Goal: Information Seeking & Learning: Learn about a topic

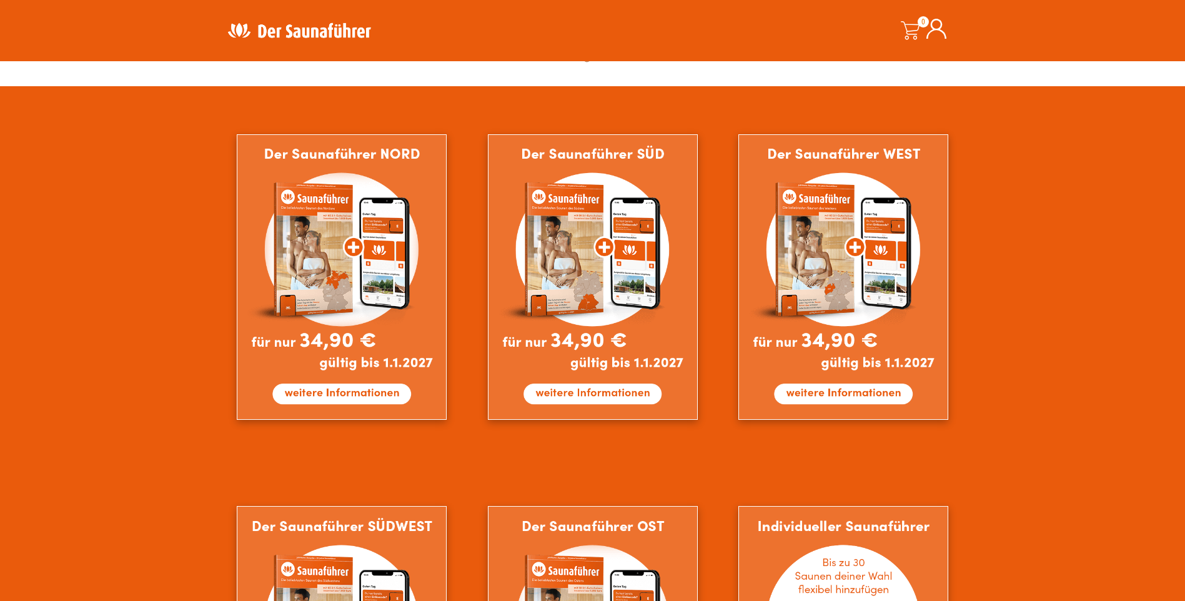
scroll to position [687, 0]
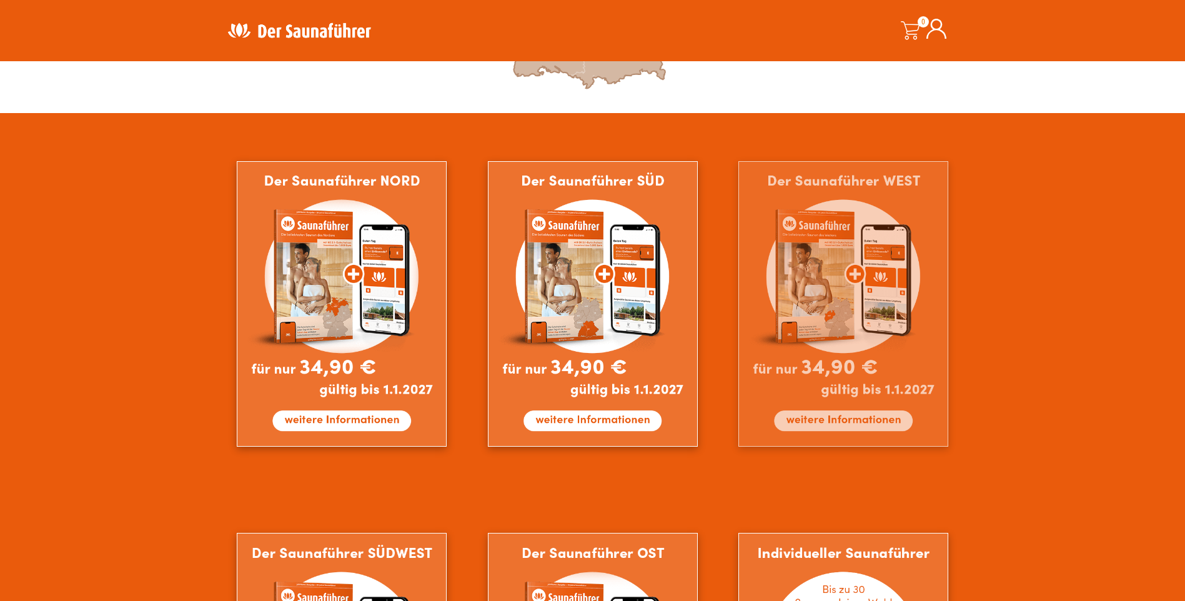
click at [857, 417] on img at bounding box center [843, 303] width 210 height 285
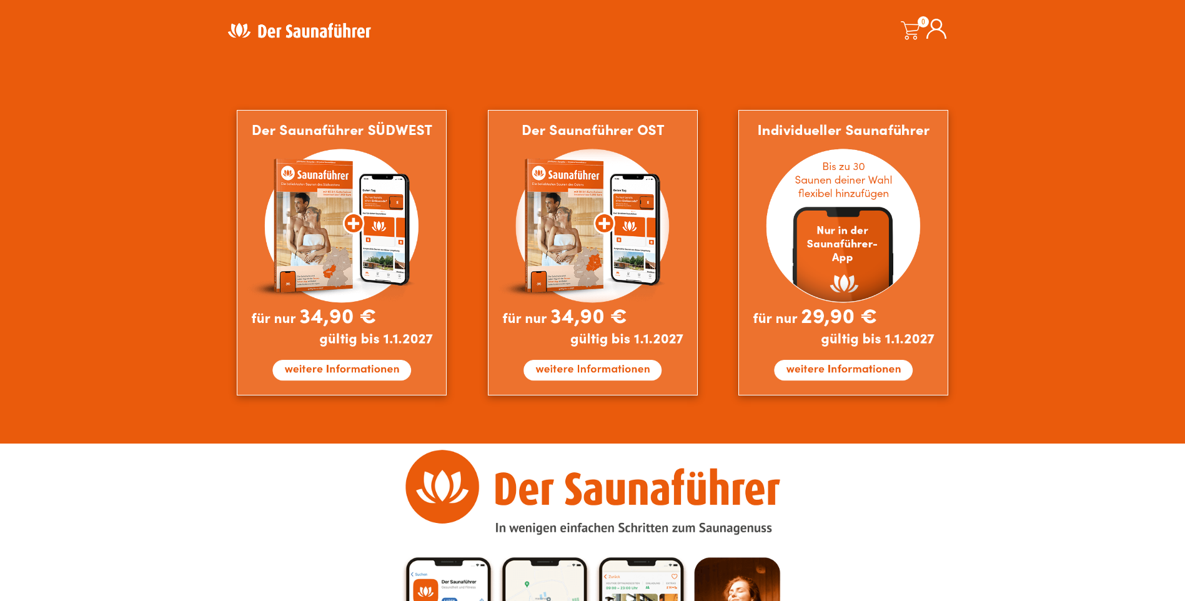
scroll to position [1124, 0]
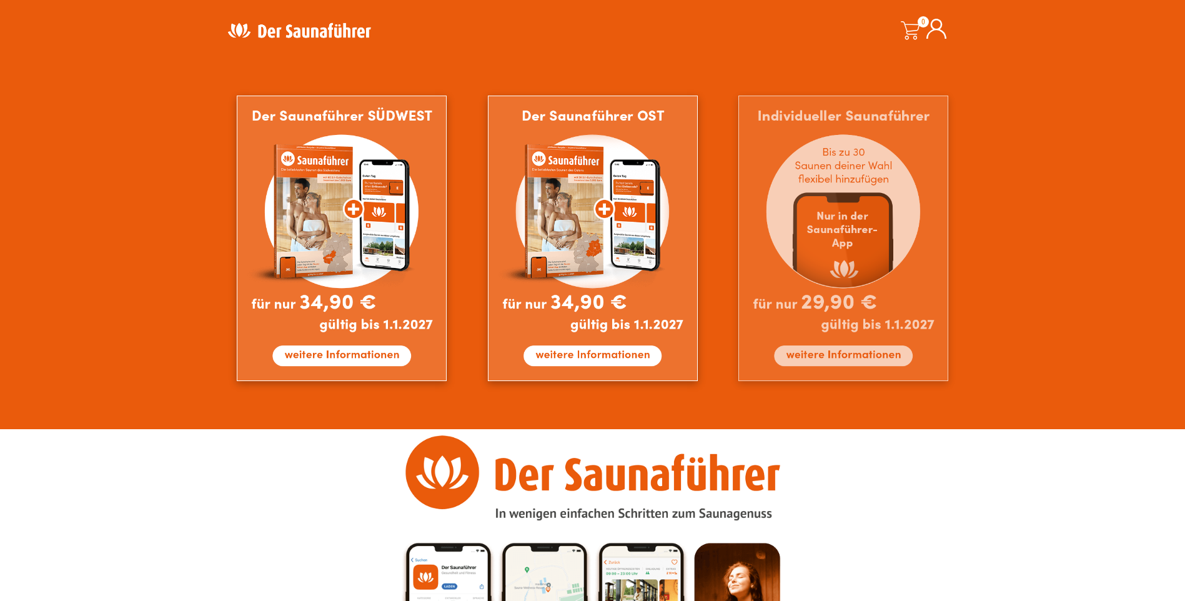
click at [839, 351] on img at bounding box center [843, 238] width 210 height 285
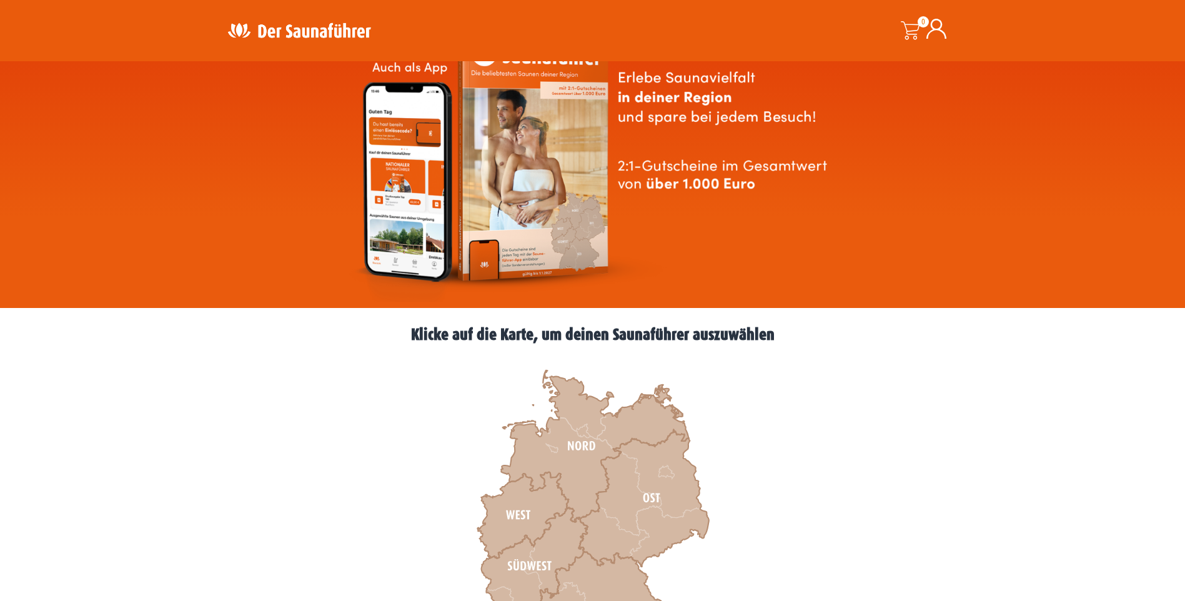
scroll to position [0, 0]
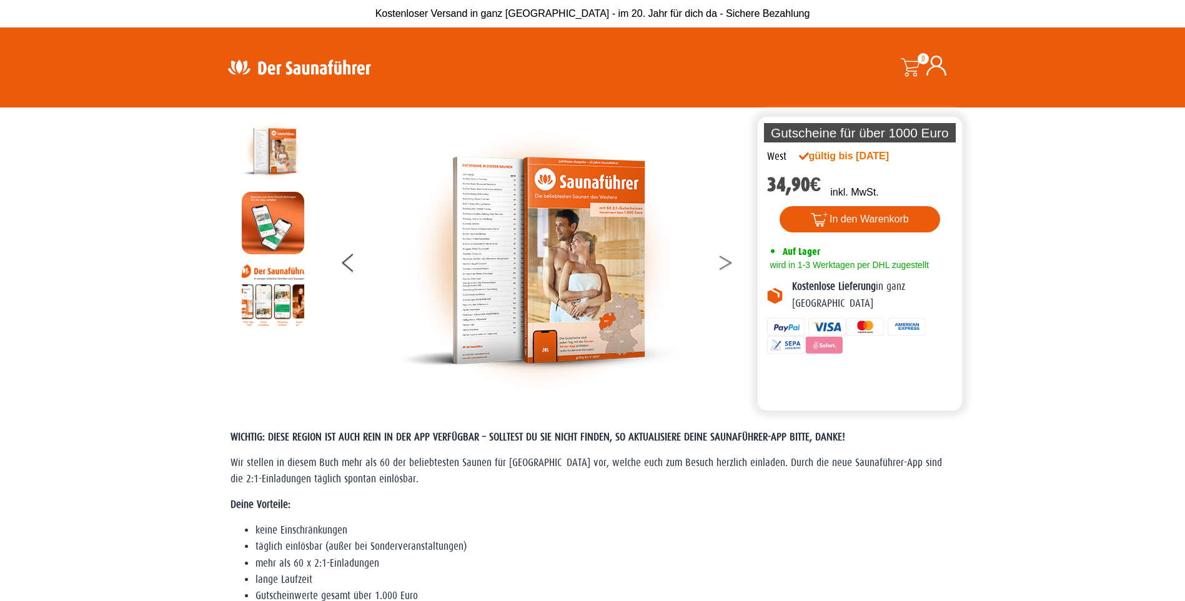
click at [724, 260] on button at bounding box center [733, 264] width 31 height 31
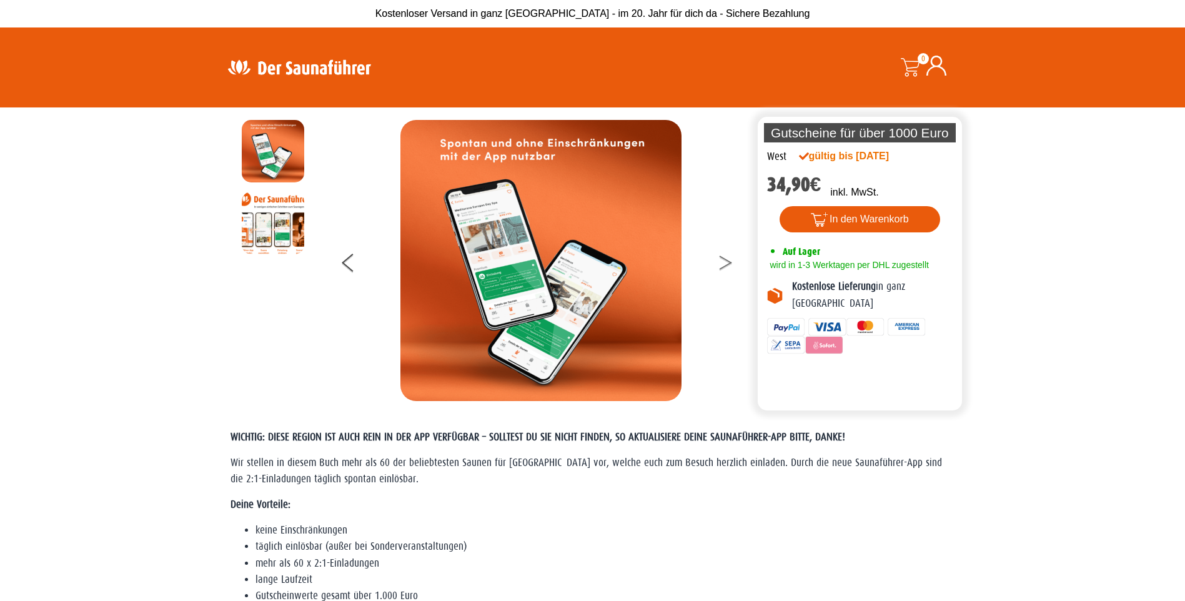
click at [724, 260] on button at bounding box center [733, 264] width 31 height 31
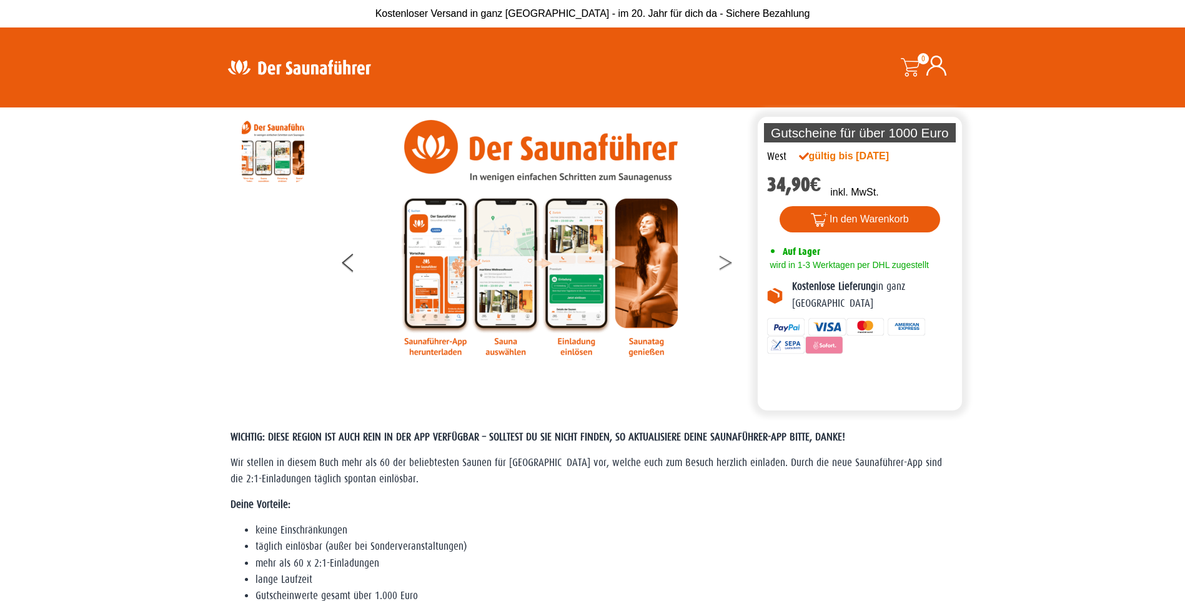
click at [724, 260] on button at bounding box center [733, 264] width 31 height 31
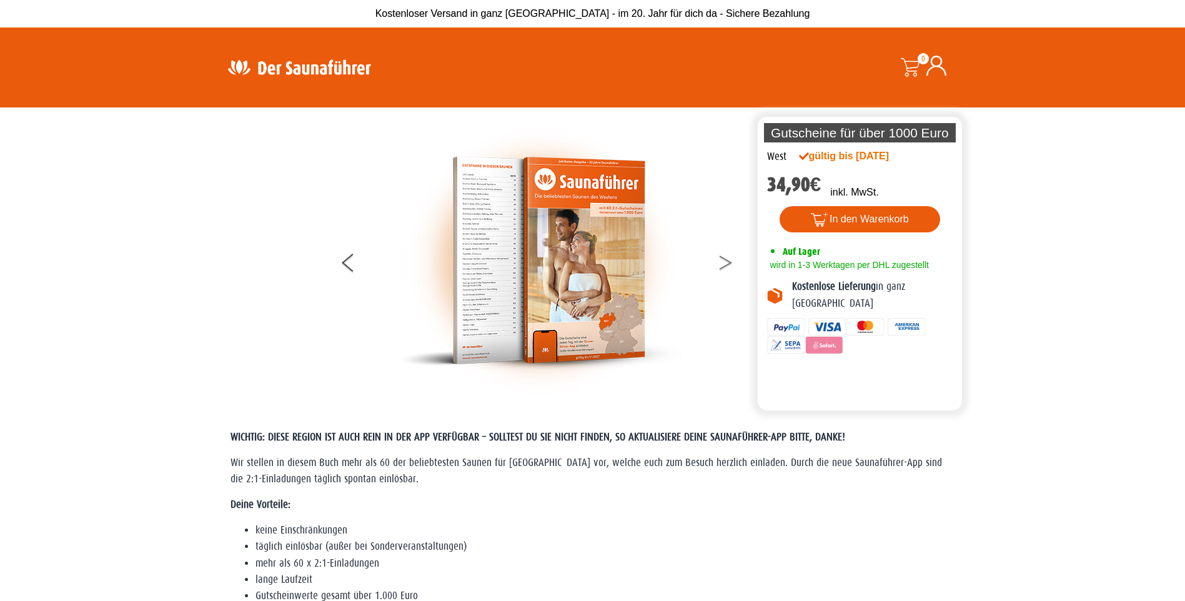
click at [724, 260] on button at bounding box center [733, 264] width 31 height 31
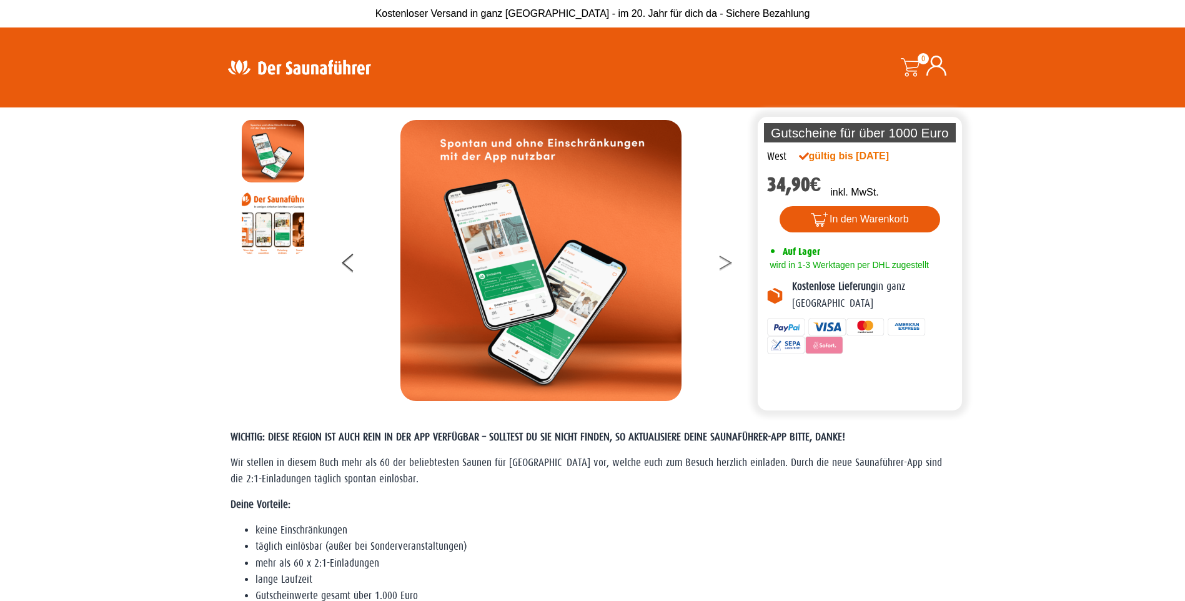
click at [724, 260] on button at bounding box center [733, 264] width 31 height 31
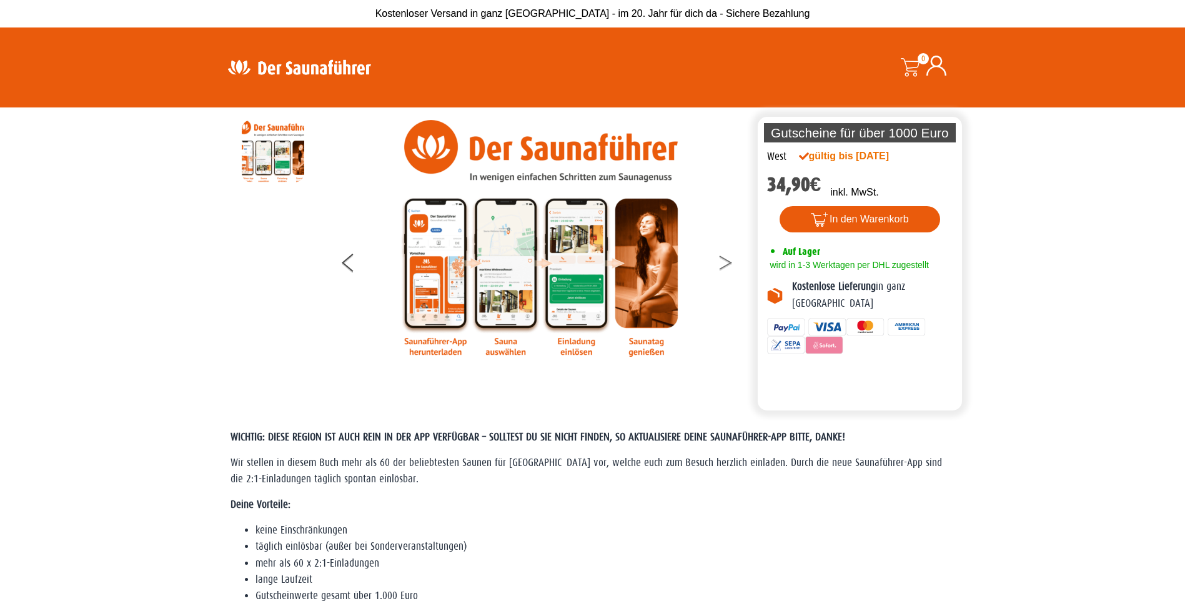
click at [724, 260] on button at bounding box center [733, 264] width 31 height 31
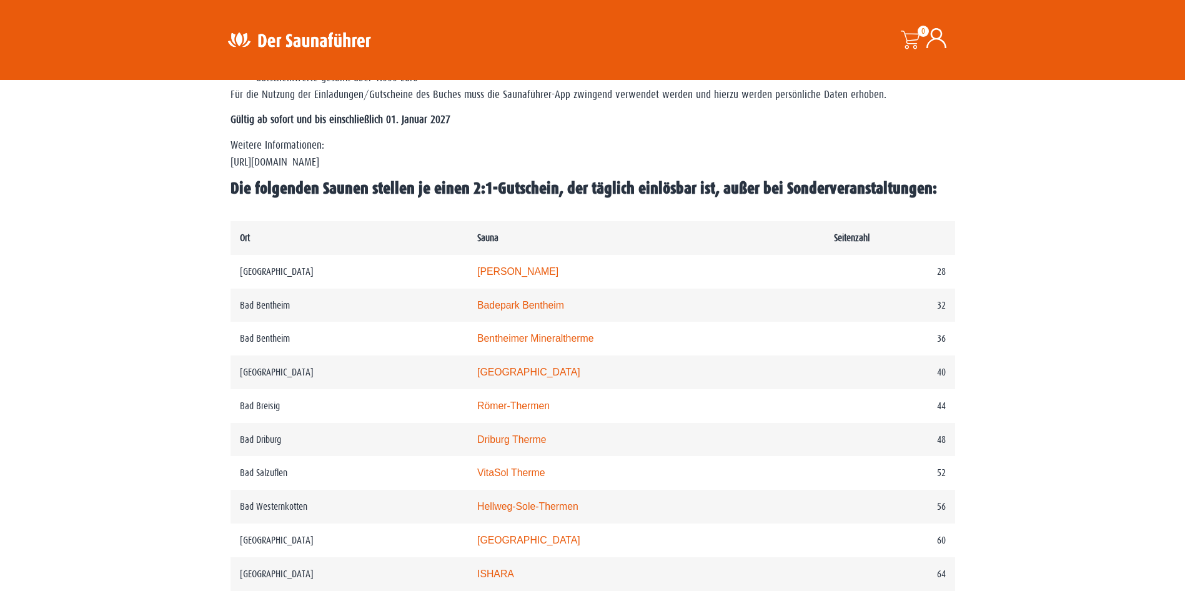
scroll to position [562, 0]
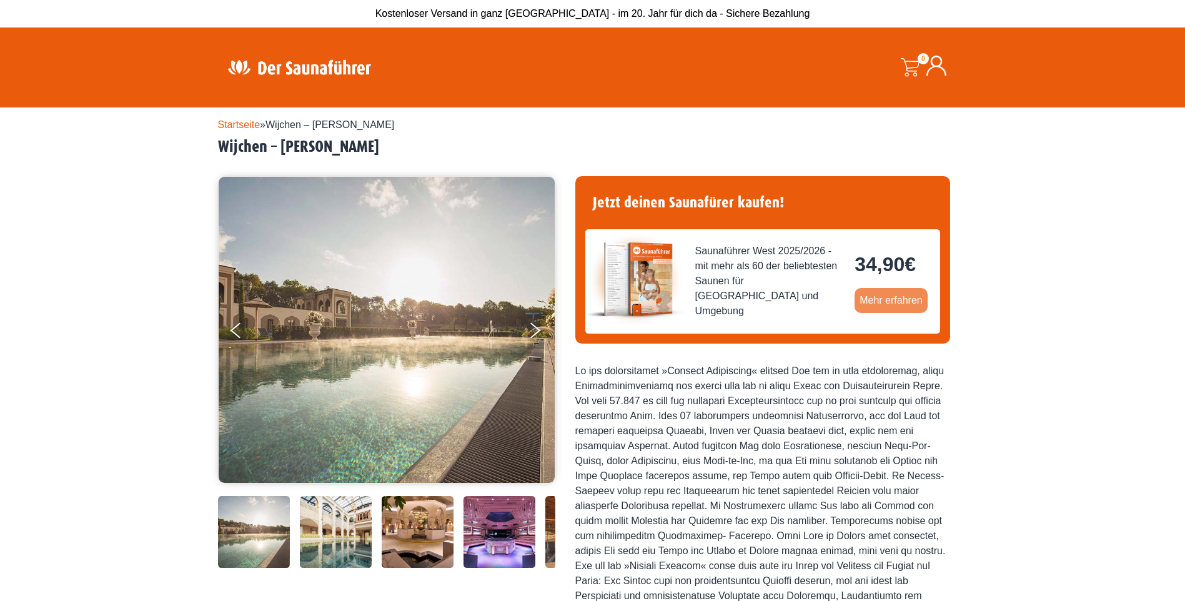
click at [871, 301] on link "Mehr erfahren" at bounding box center [890, 300] width 73 height 25
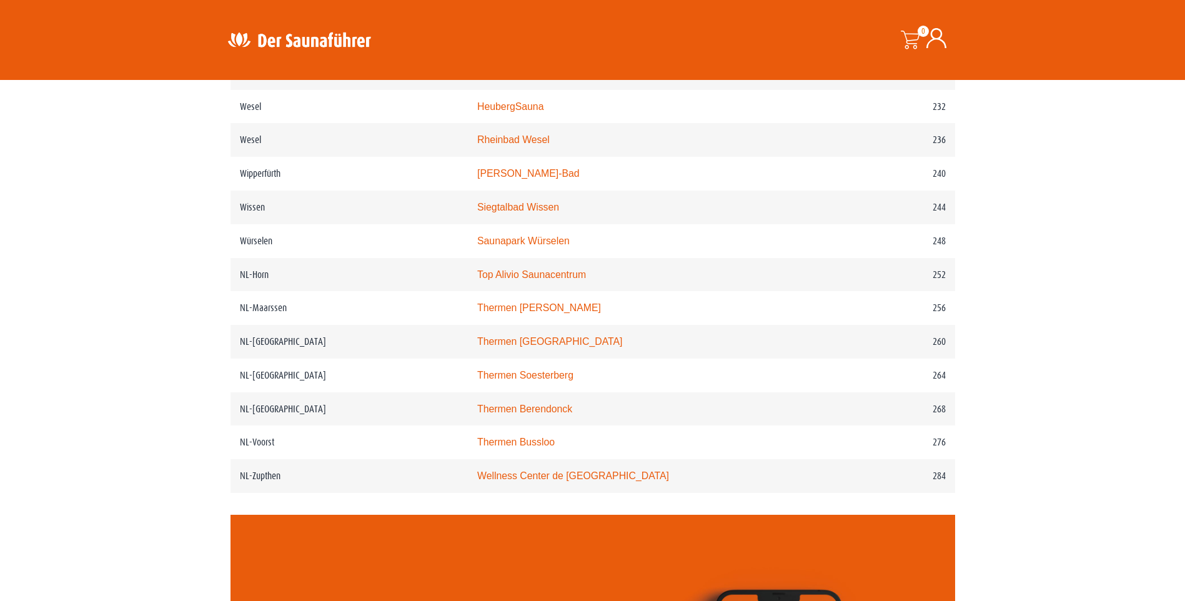
scroll to position [2436, 0]
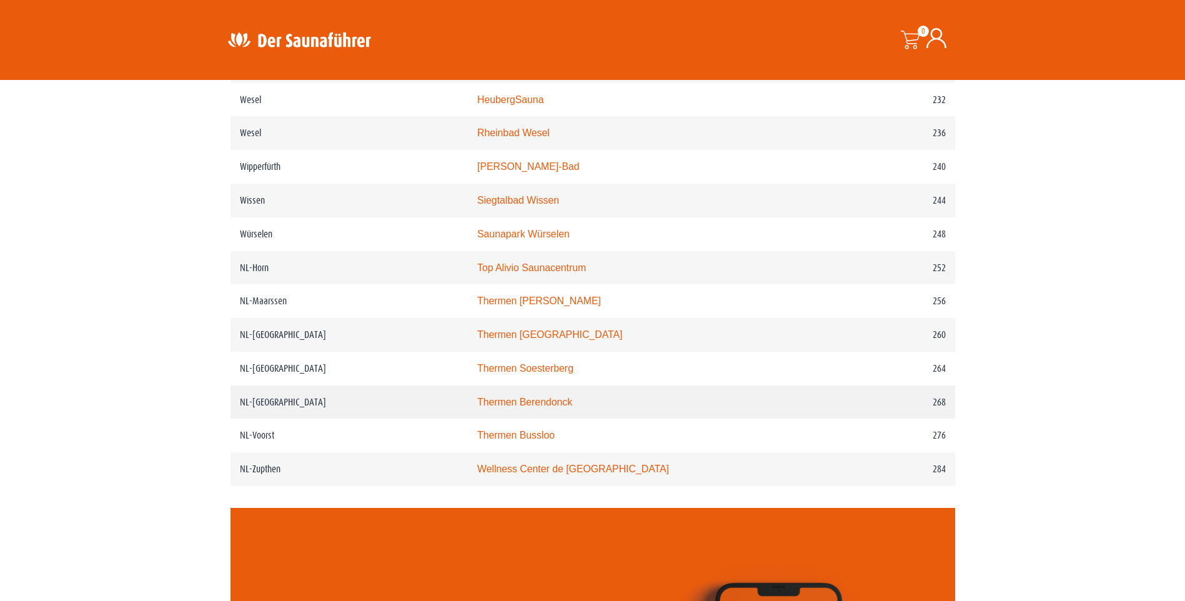
click at [852, 419] on td "268" at bounding box center [889, 402] width 130 height 34
click at [572, 407] on link "Thermen Berendonck" at bounding box center [524, 402] width 95 height 11
